Goal: Find specific page/section: Find specific page/section

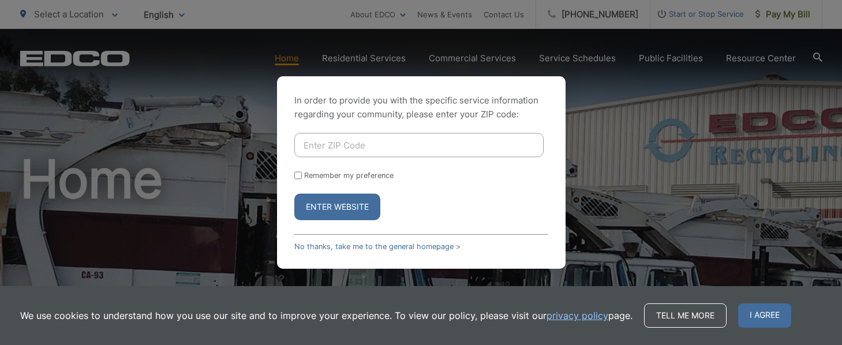
click at [350, 145] on input "Enter ZIP Code" at bounding box center [418, 145] width 249 height 24
type input "92116"
click at [342, 204] on button "Enter Website" at bounding box center [337, 206] width 86 height 27
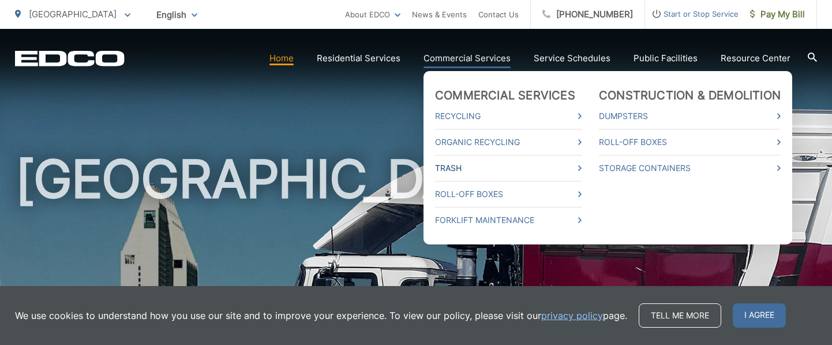
click at [452, 168] on link "Trash" at bounding box center [508, 168] width 147 height 14
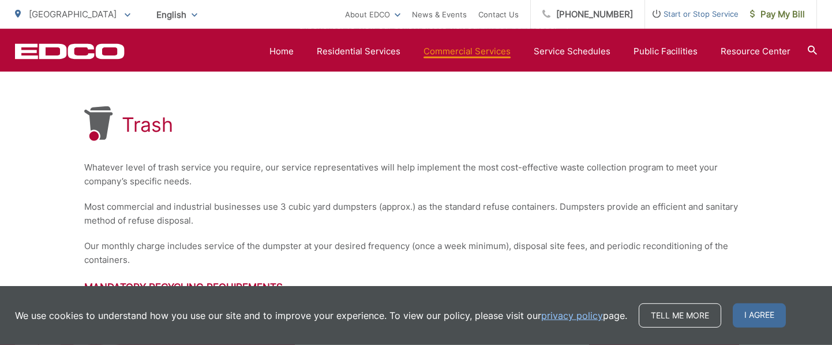
scroll to position [171, 0]
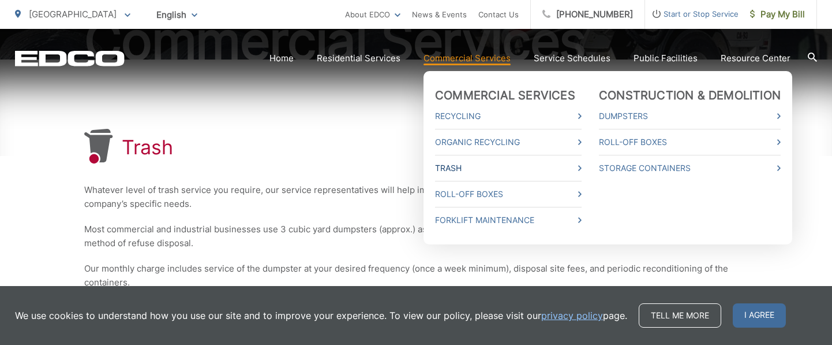
click at [578, 164] on link "Trash" at bounding box center [508, 168] width 147 height 14
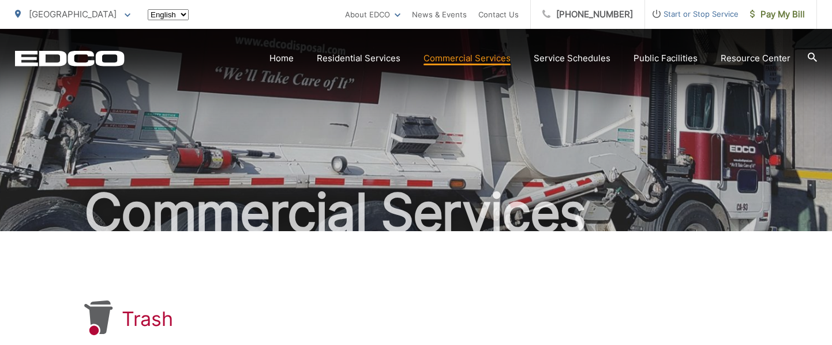
scroll to position [177, 0]
